Goal: Navigation & Orientation: Find specific page/section

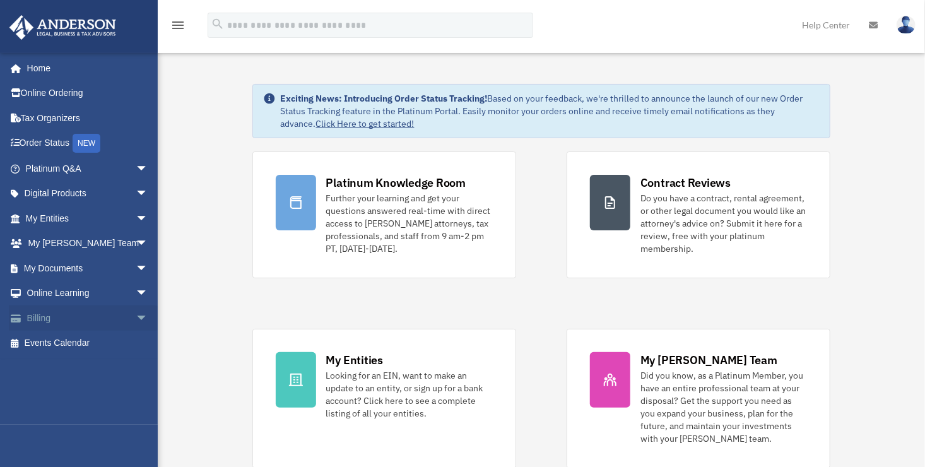
click at [49, 321] on link "Billing arrow_drop_down" at bounding box center [88, 317] width 158 height 25
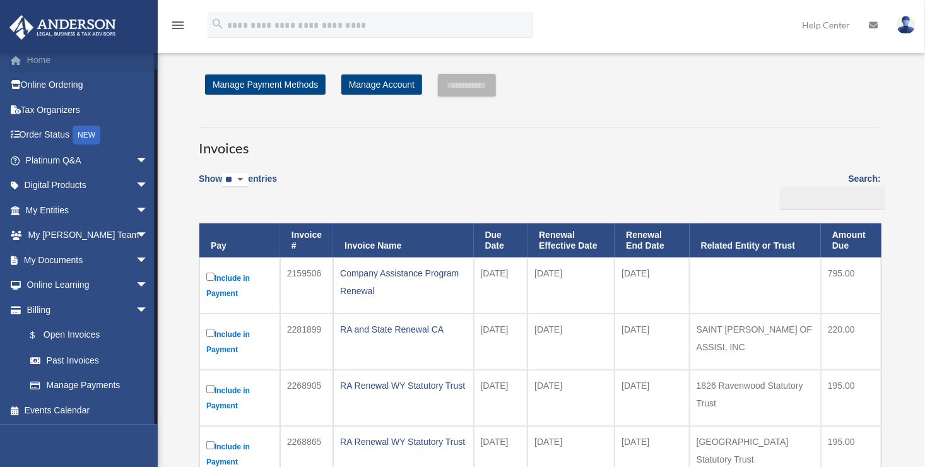
click at [38, 62] on link "Home" at bounding box center [88, 59] width 158 height 25
